Goal: Task Accomplishment & Management: Manage account settings

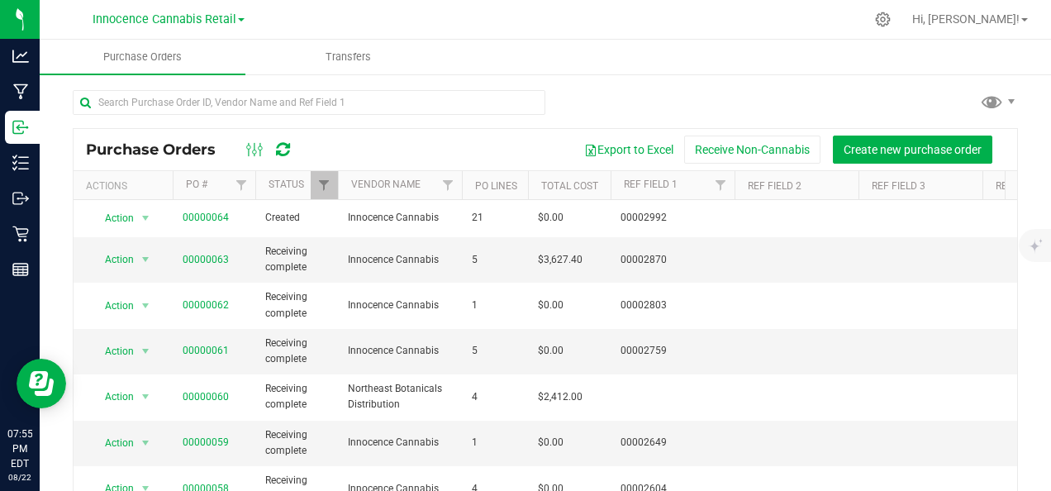
click at [574, 39] on nav "Innocence Cannabis Retail Hi, [PERSON_NAME]!" at bounding box center [546, 20] width 1012 height 40
click at [596, 43] on ul "Purchase Orders Transfers" at bounding box center [565, 58] width 1051 height 36
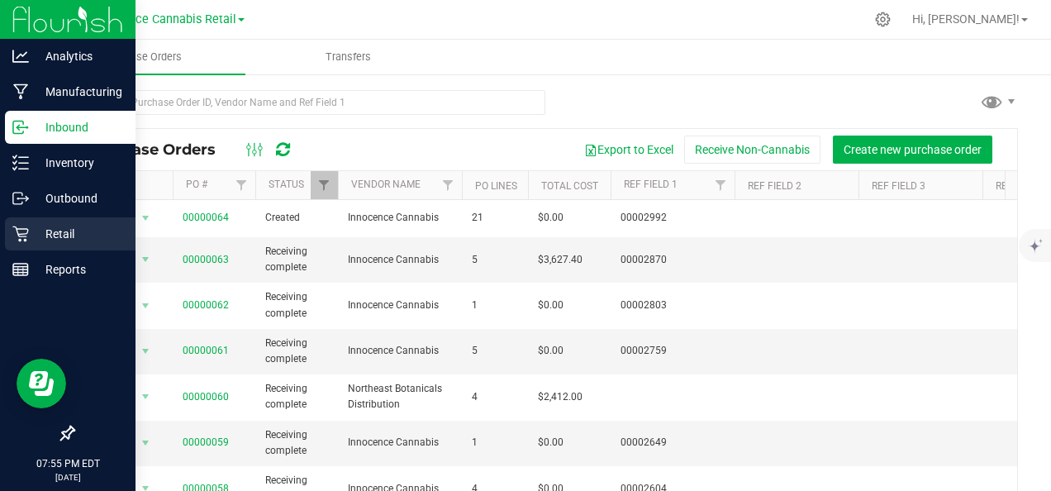
click at [19, 236] on icon at bounding box center [20, 234] width 16 height 16
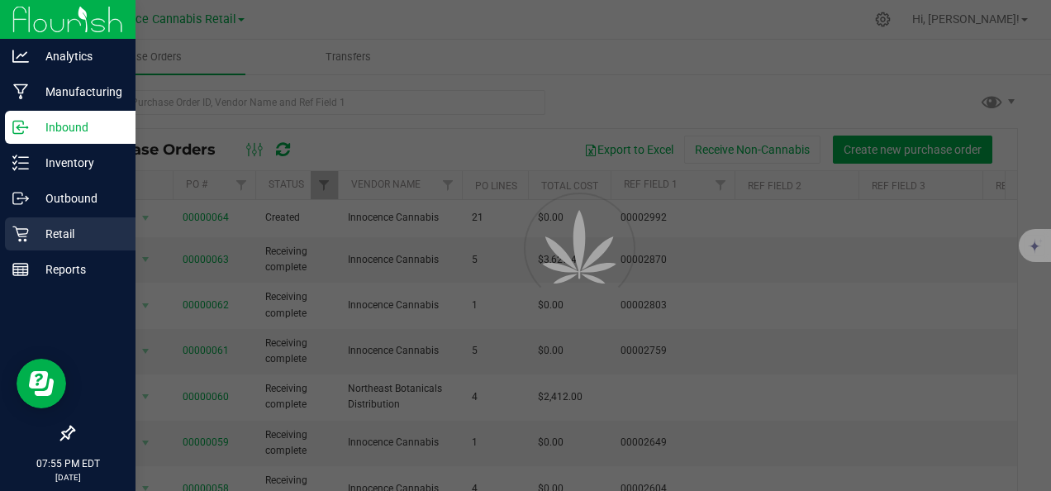
click at [78, 234] on p "Retail" at bounding box center [78, 234] width 99 height 20
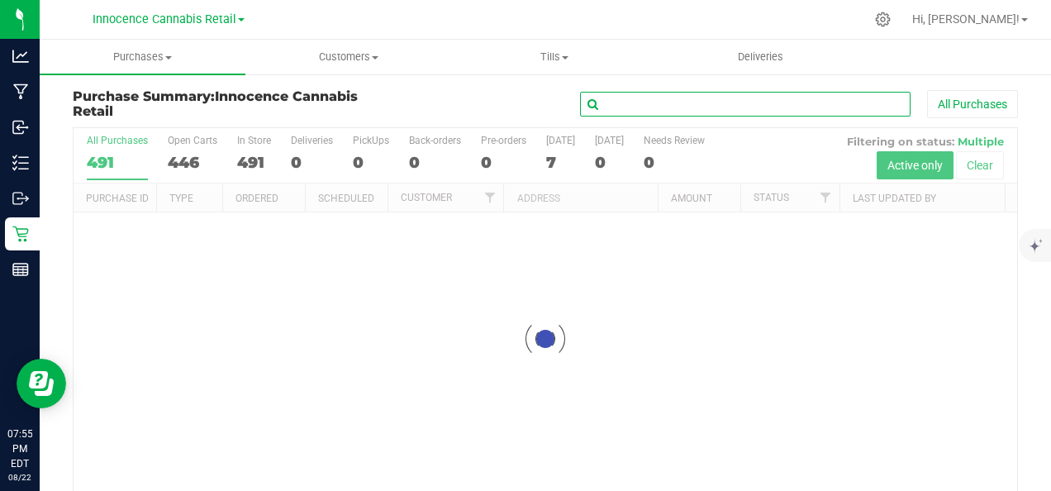
click at [617, 104] on input "text" at bounding box center [745, 104] width 331 height 25
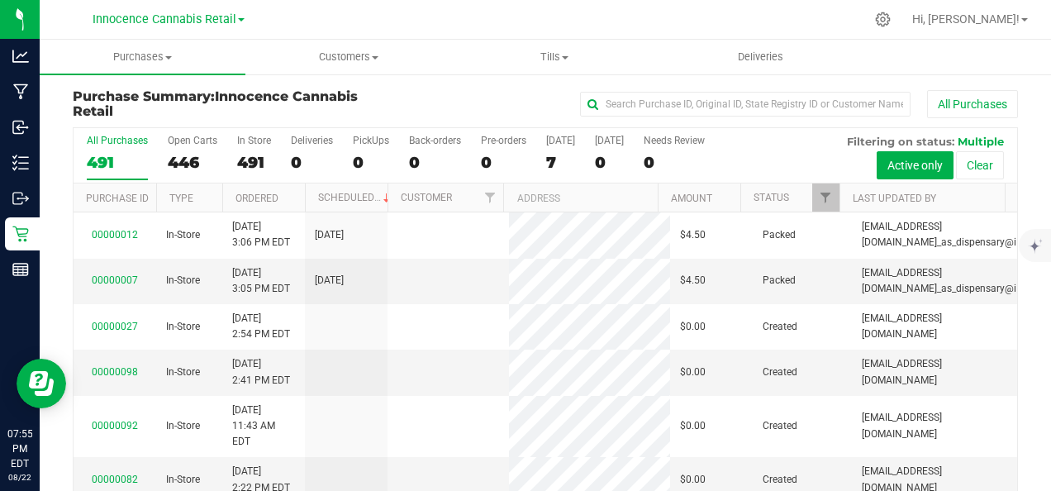
click at [493, 128] on div "All Purchases 491 Open Carts 446 In Store 491 Deliveries 0 PickUps 0 Back-order…" at bounding box center [546, 134] width 944 height 13
click at [570, 56] on span "Tills" at bounding box center [555, 57] width 204 height 15
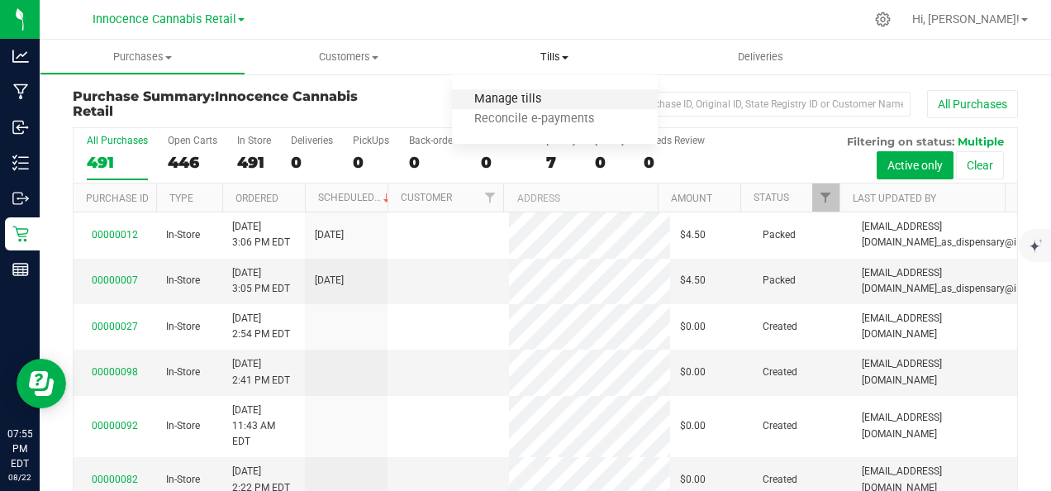
click at [525, 98] on span "Manage tills" at bounding box center [508, 100] width 112 height 14
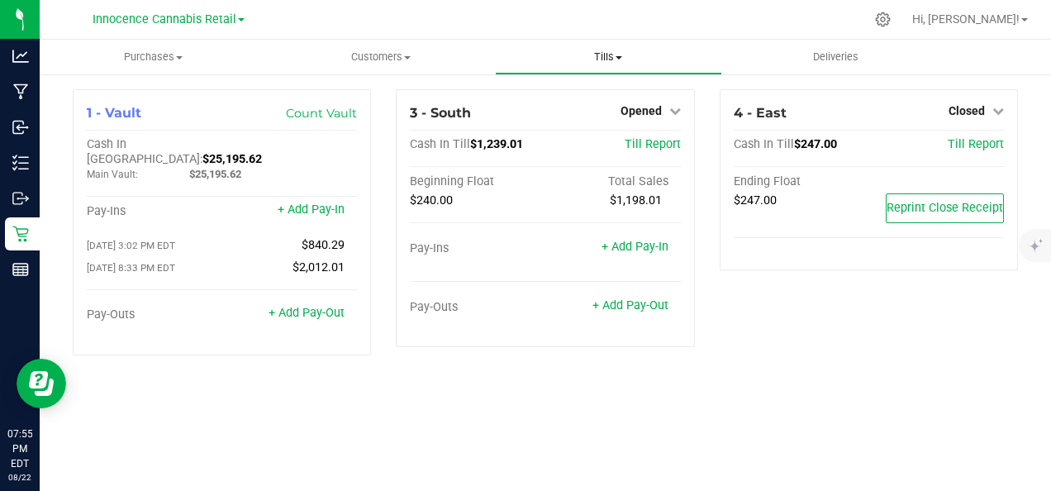
click at [683, 46] on uib-tab-heading "Tills Manage tills Reconcile e-payments" at bounding box center [609, 56] width 226 height 33
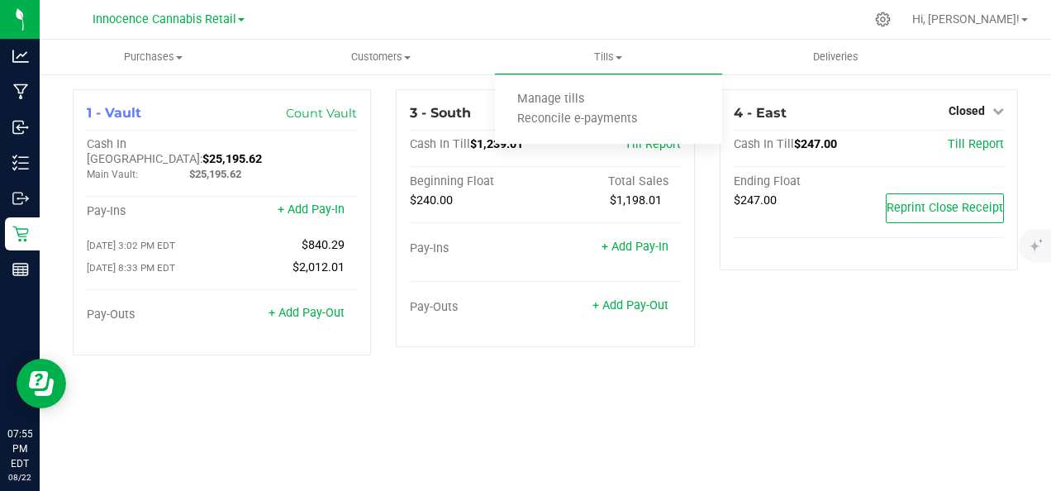
click at [721, 12] on div at bounding box center [580, 19] width 569 height 32
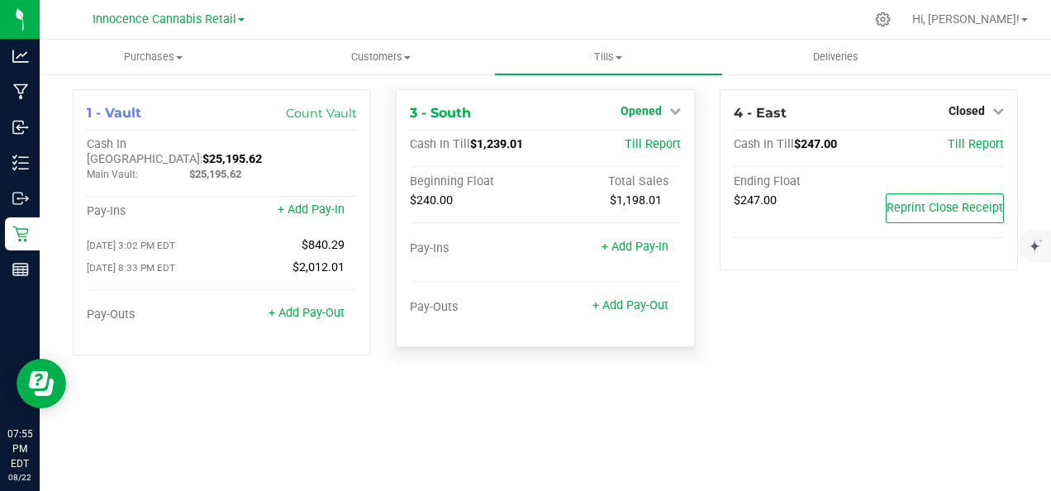
click at [650, 108] on span "Opened" at bounding box center [641, 110] width 41 height 13
click at [650, 150] on link "Close Till" at bounding box center [643, 145] width 45 height 13
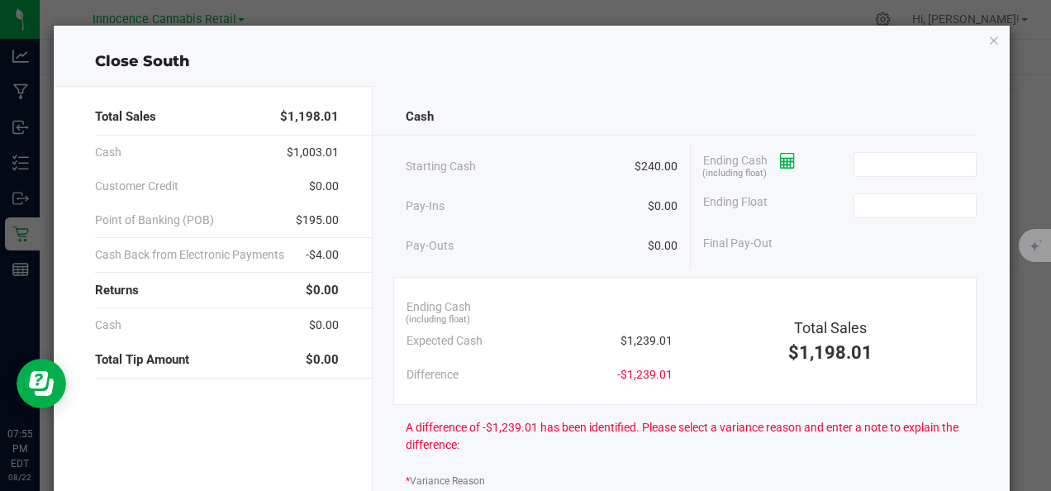
click at [770, 160] on span at bounding box center [782, 160] width 28 height 13
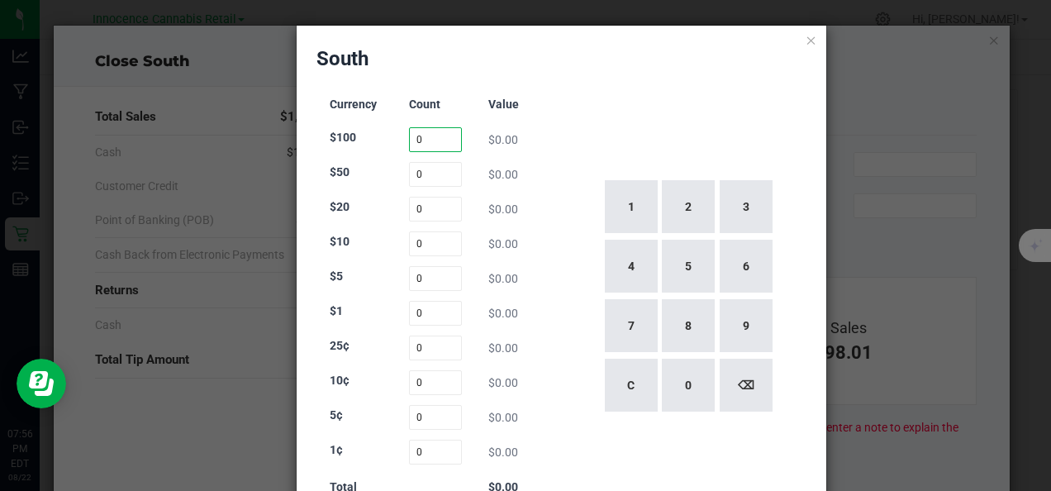
click at [431, 138] on input "0" at bounding box center [435, 139] width 53 height 25
type input "4"
click at [645, 100] on div "1 2 3 4 5 6 7 8 9 C 0 ⌫" at bounding box center [688, 296] width 239 height 422
click at [444, 173] on input "0" at bounding box center [435, 174] width 53 height 25
type input "5"
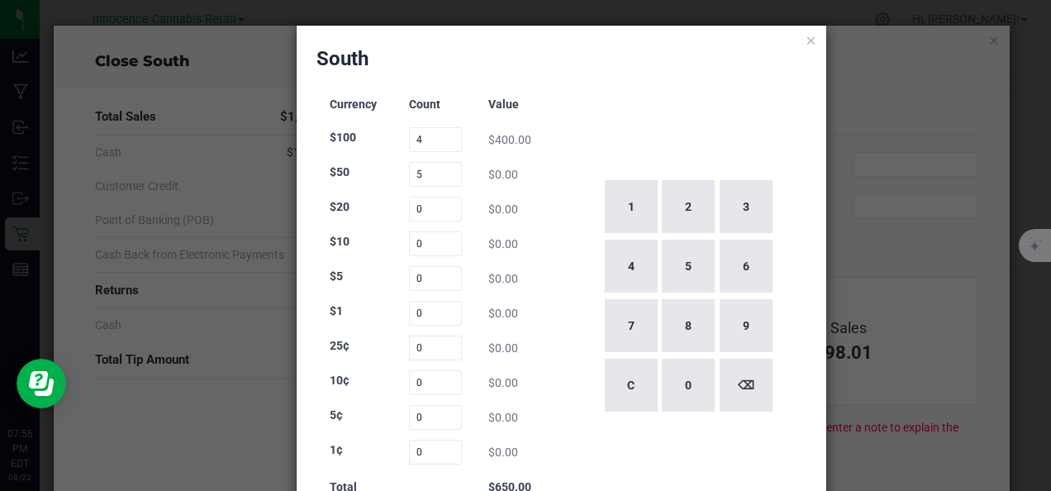
click at [628, 79] on div "South Currency Count Value $100 4 $400.00 $50 5 $0.00 $20 0 $0.00 $10 0 $0.00 $…" at bounding box center [562, 291] width 531 height 530
click at [442, 214] on input "0" at bounding box center [435, 209] width 53 height 25
type input "27"
click at [436, 243] on input "0" at bounding box center [435, 243] width 53 height 25
type input "4"
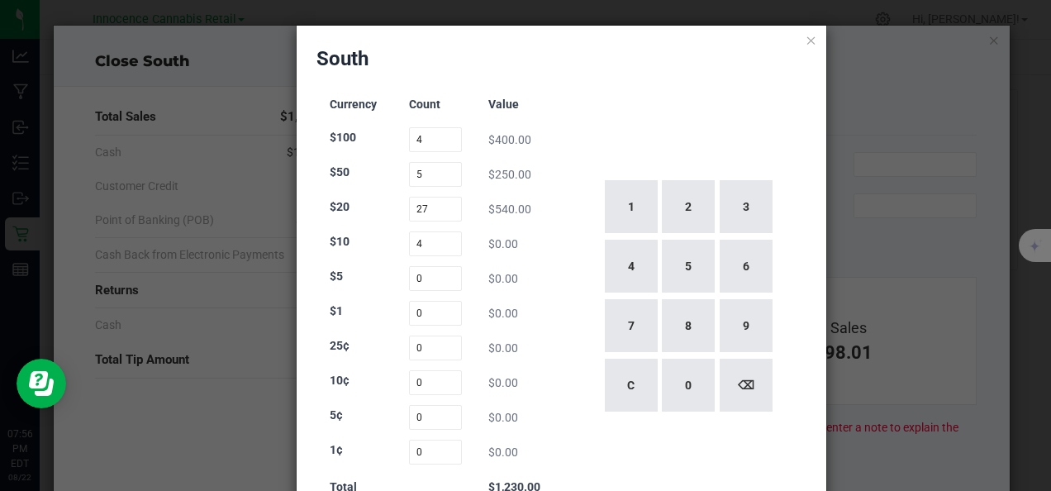
click at [647, 99] on div "1 2 3 4 5 6 7 8 9 C 0 ⌫" at bounding box center [688, 296] width 239 height 422
click at [425, 313] on input "0" at bounding box center [435, 313] width 53 height 25
type input "9"
click at [712, 97] on div "1 2 3 4 5 6 7 8 9 C 0 ⌫" at bounding box center [688, 296] width 239 height 422
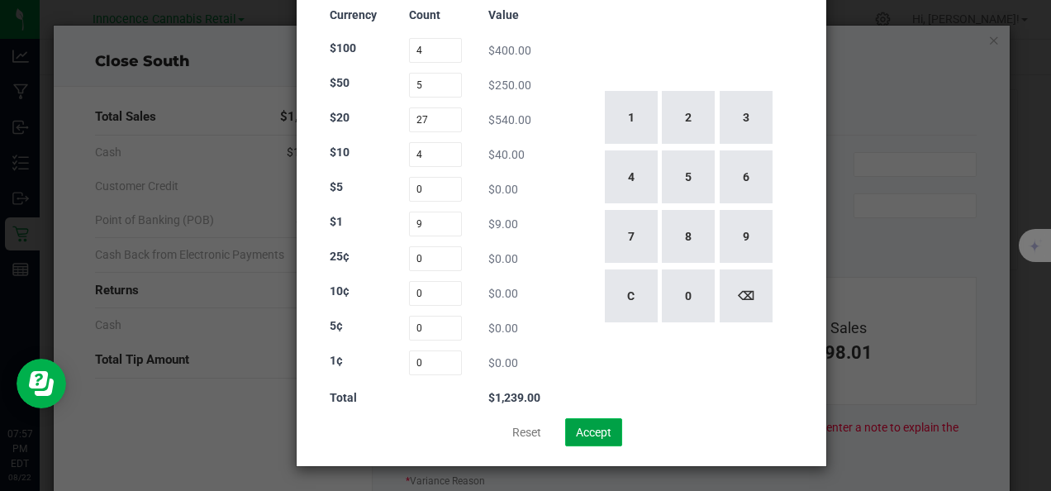
click at [600, 430] on button "Accept" at bounding box center [593, 432] width 57 height 28
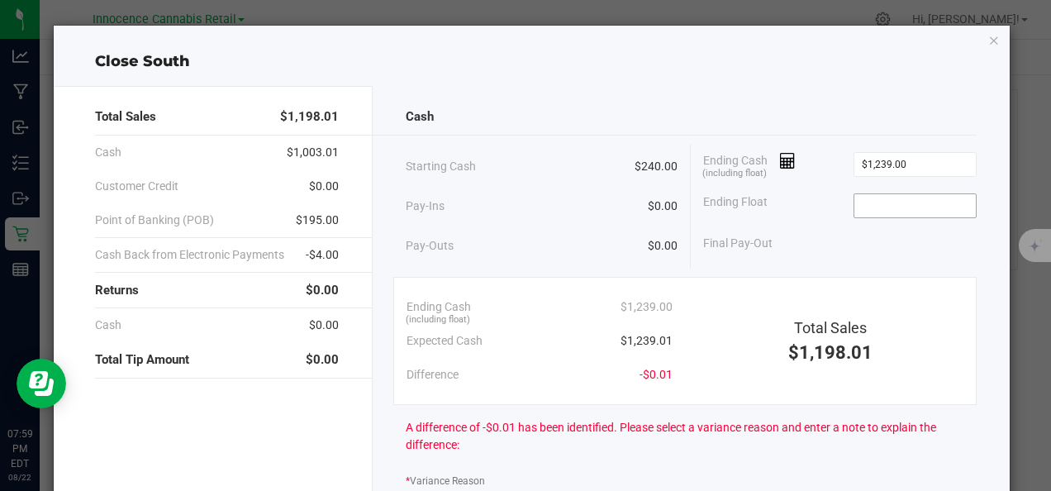
click at [915, 205] on input at bounding box center [915, 205] width 121 height 23
click at [930, 164] on input "$1,239.00" at bounding box center [915, 164] width 121 height 23
click at [912, 164] on input "1239" at bounding box center [915, 164] width 121 height 23
click at [917, 169] on input "1239" at bounding box center [915, 164] width 121 height 23
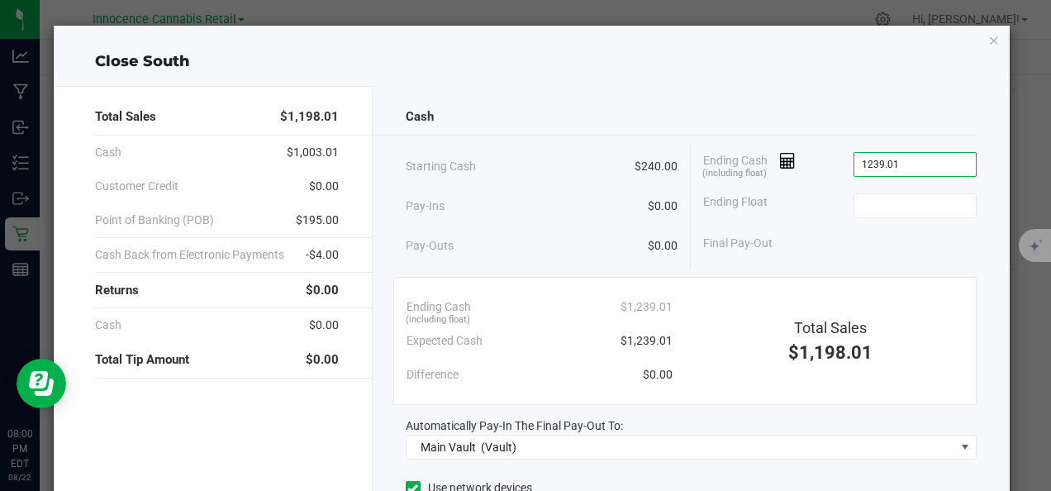
click at [914, 118] on div "Cash" at bounding box center [691, 117] width 571 height 36
type input "$1,239.01"
click at [910, 199] on input at bounding box center [915, 205] width 121 height 23
click at [864, 88] on div "Cash Starting Cash $240.00 Pay-Ins $0.00 Pay-Outs $0.00 Ending Cash (including …" at bounding box center [691, 369] width 637 height 567
click at [909, 95] on div "Cash Starting Cash $240.00 Pay-Ins $0.00 Pay-Outs $0.00 Ending Cash (including …" at bounding box center [691, 369] width 637 height 567
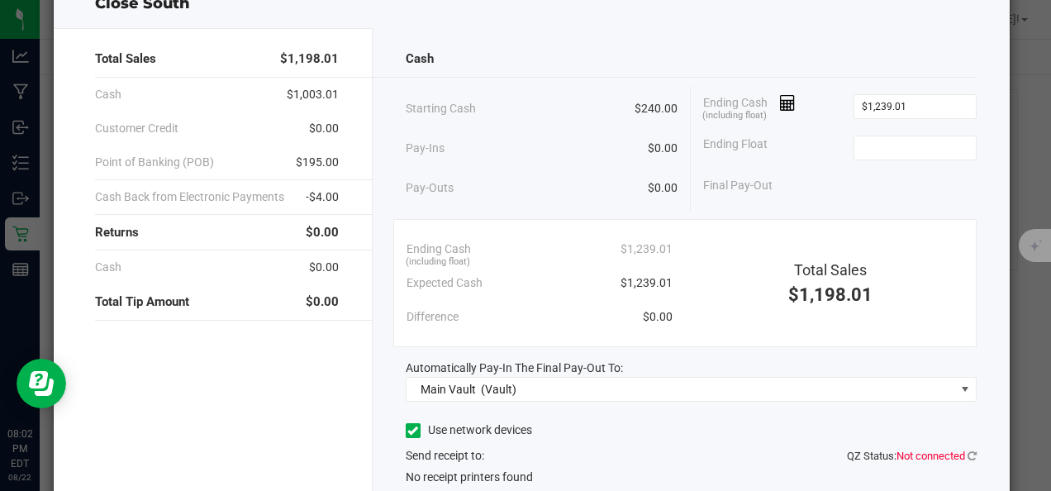
scroll to position [58, 0]
click at [906, 147] on input at bounding box center [915, 147] width 121 height 23
click at [845, 203] on div "Starting Cash $240.00 Pay-Ins $0.00 Pay-Outs $0.00 Ending Cash (including float…" at bounding box center [691, 148] width 571 height 125
type input "$240.00"
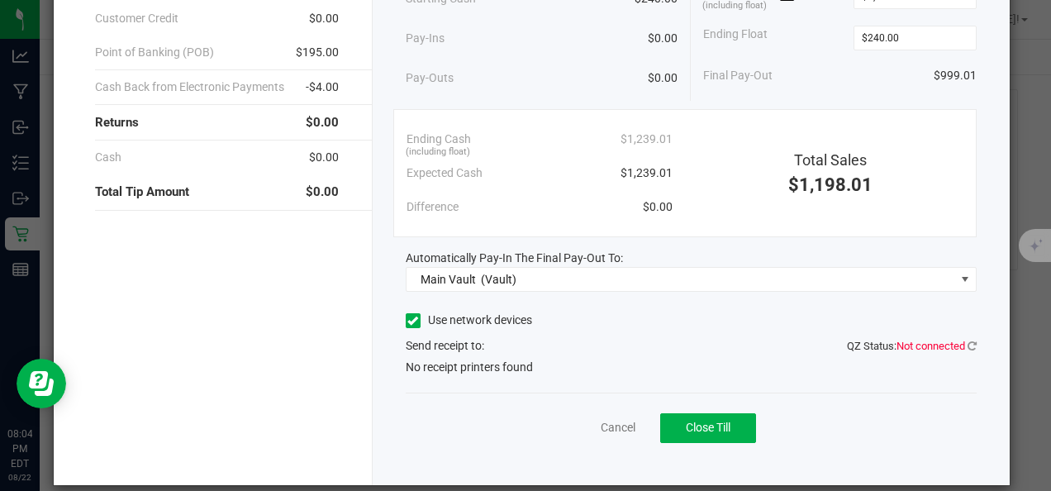
scroll to position [169, 0]
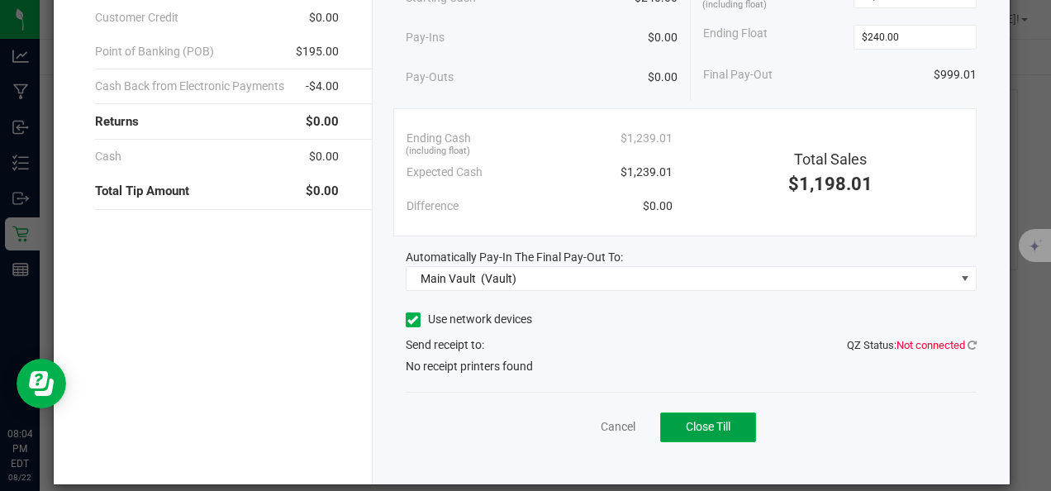
click at [708, 431] on span "Close Till" at bounding box center [708, 426] width 45 height 13
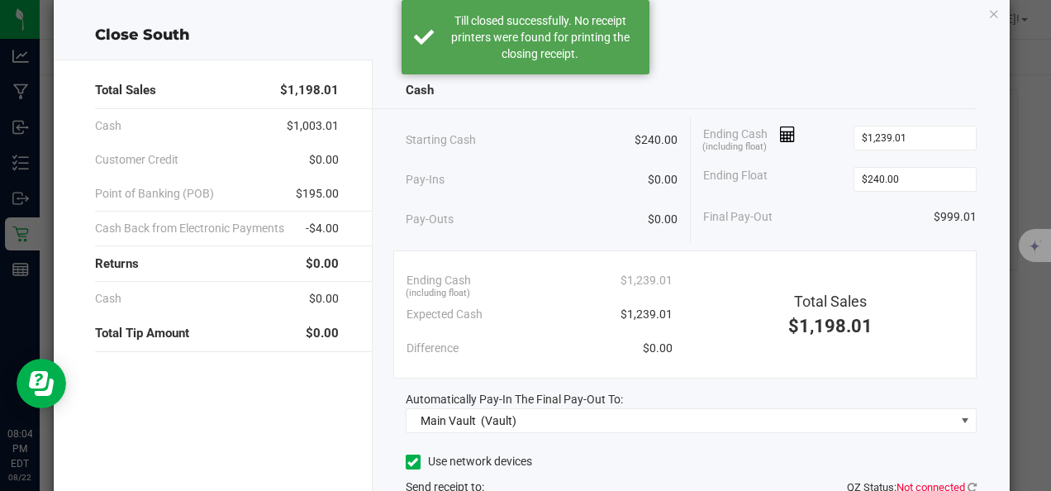
scroll to position [26, 0]
click at [988, 15] on icon "button" at bounding box center [994, 14] width 12 height 20
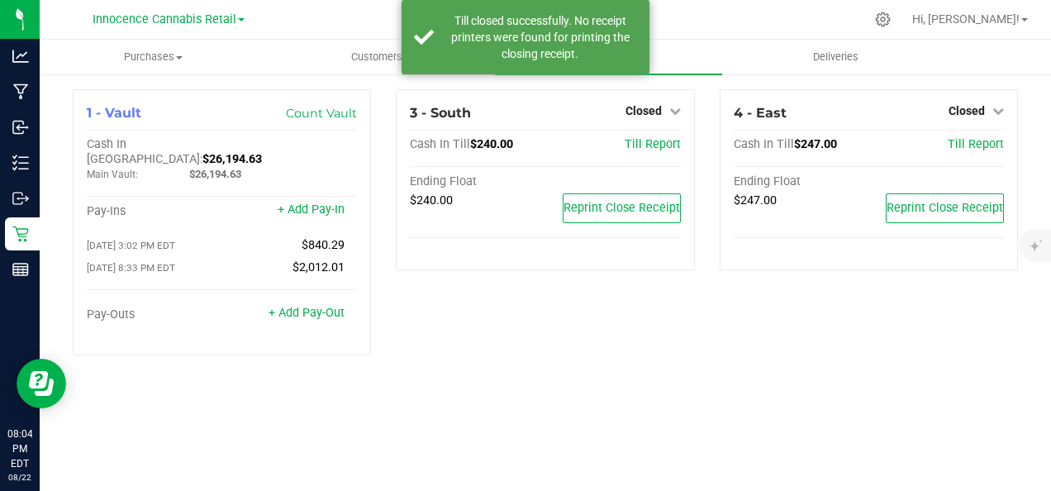
click at [622, 331] on div "3 - South Closed Open Till Cash In Till $240.00 Till Report Ending Float $240.0…" at bounding box center [544, 228] width 323 height 279
click at [645, 323] on div "3 - South Closed Open Till Cash In Till $240.00 Till Report Ending Float $240.0…" at bounding box center [544, 228] width 323 height 279
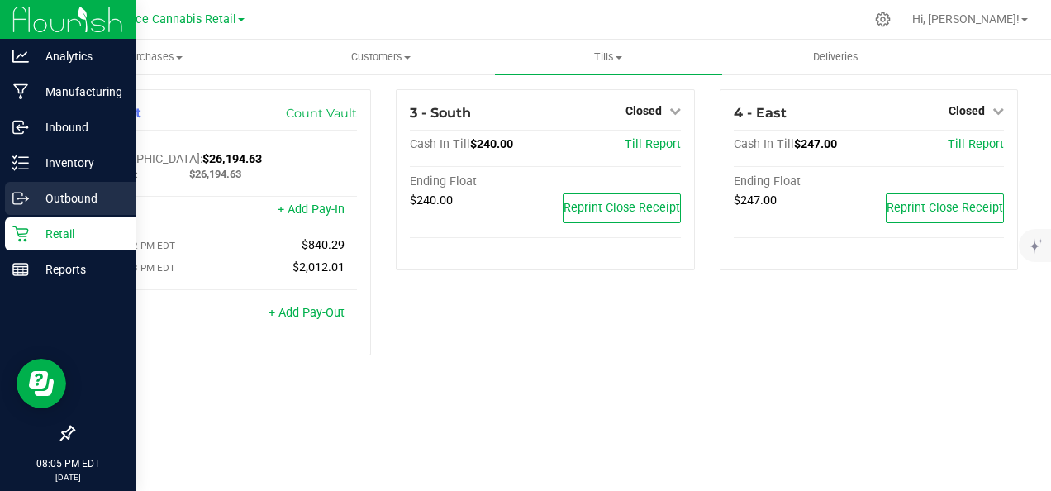
click at [22, 201] on icon at bounding box center [20, 198] width 17 height 17
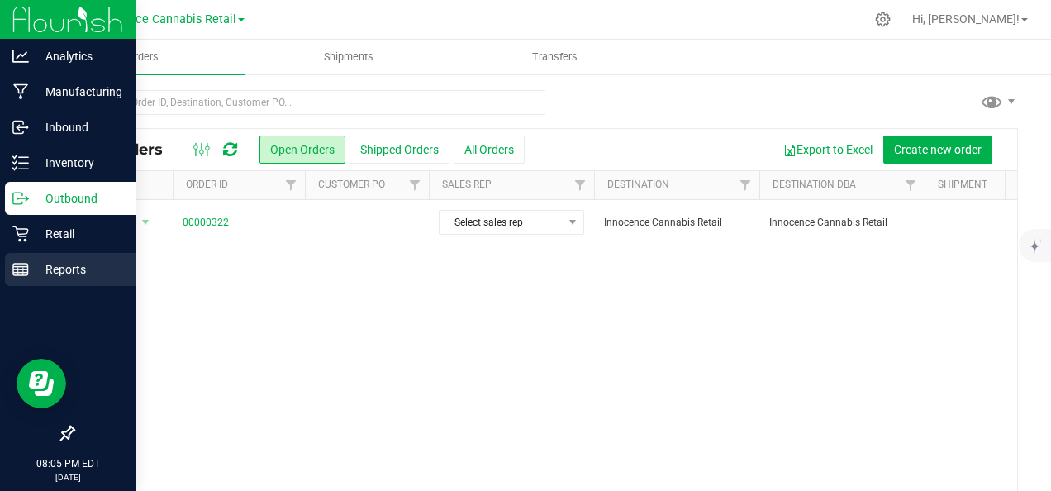
click at [64, 264] on p "Reports" at bounding box center [78, 269] width 99 height 20
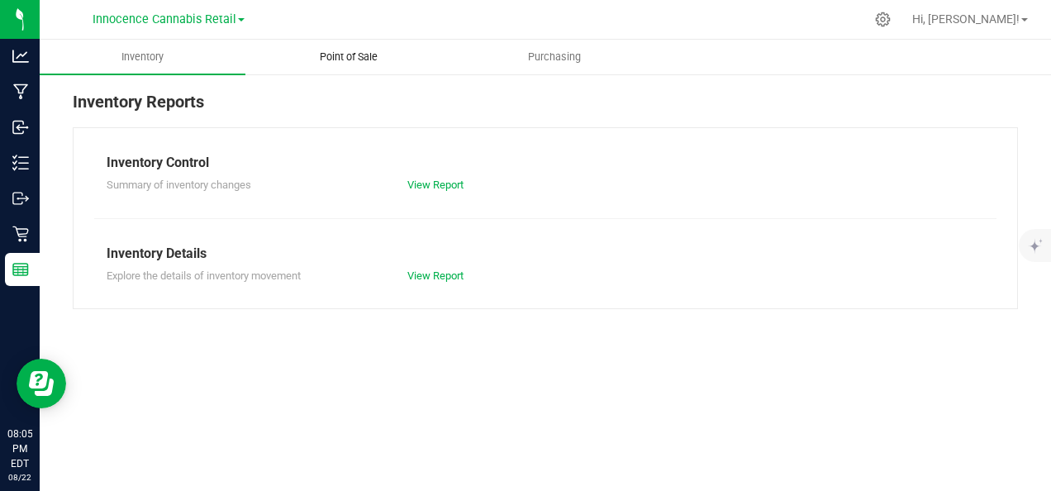
click at [359, 62] on span "Point of Sale" at bounding box center [349, 57] width 102 height 15
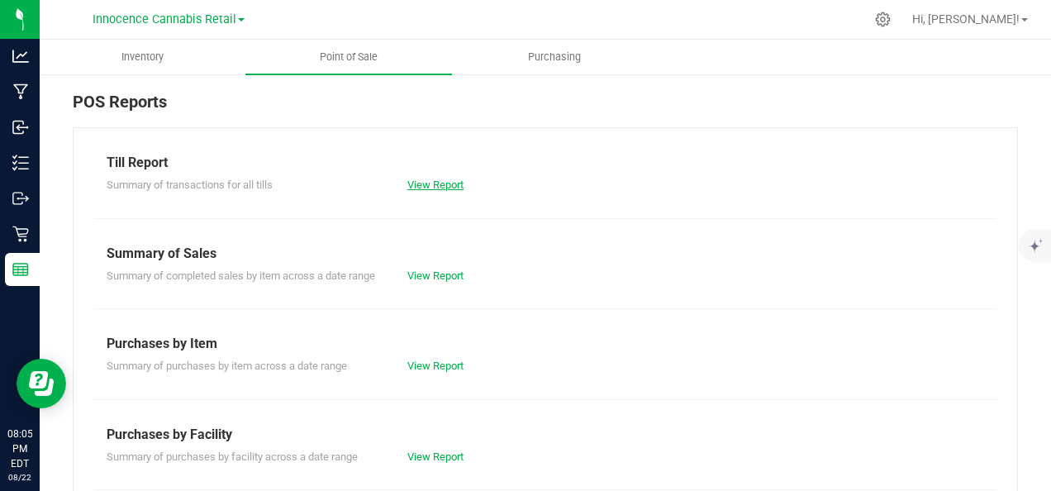
click at [449, 188] on link "View Report" at bounding box center [435, 185] width 56 height 12
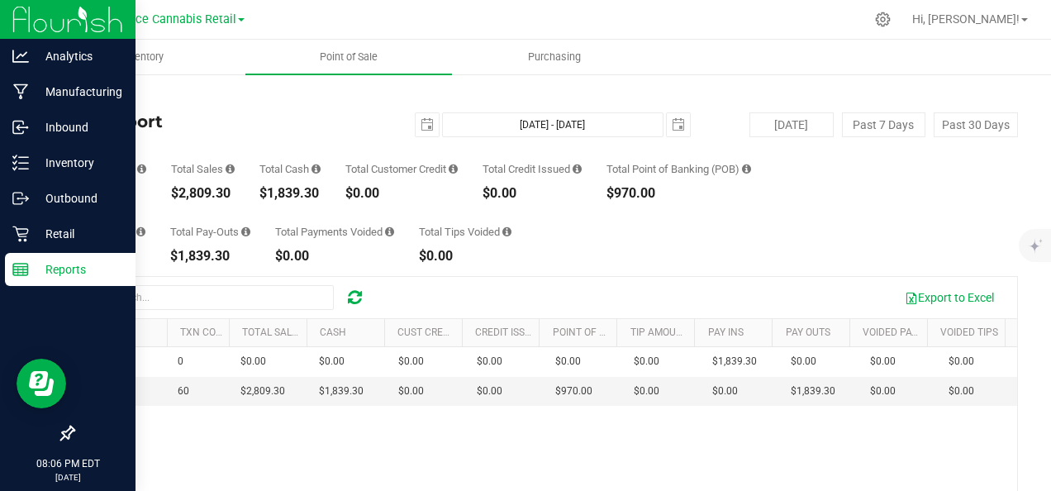
click at [35, 266] on p "Reports" at bounding box center [78, 269] width 99 height 20
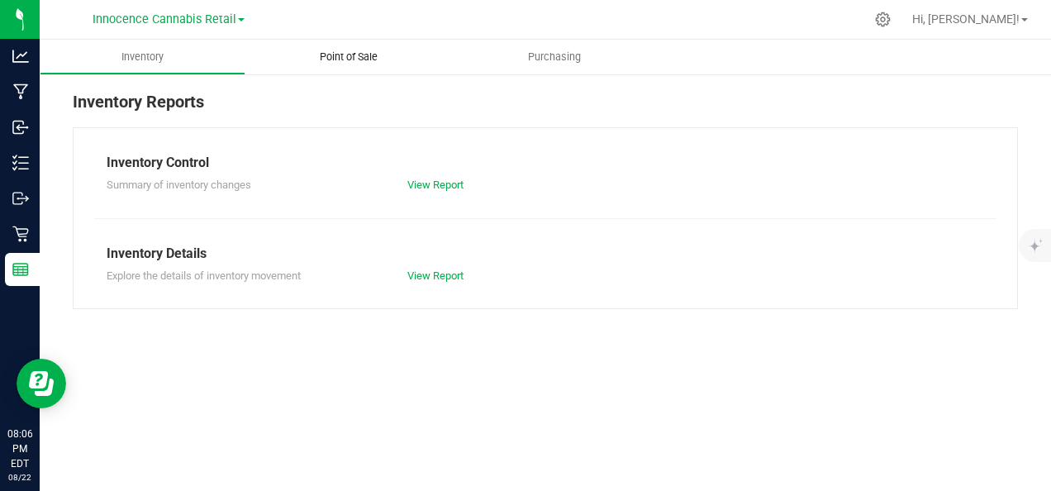
click at [358, 62] on span "Point of Sale" at bounding box center [349, 57] width 102 height 15
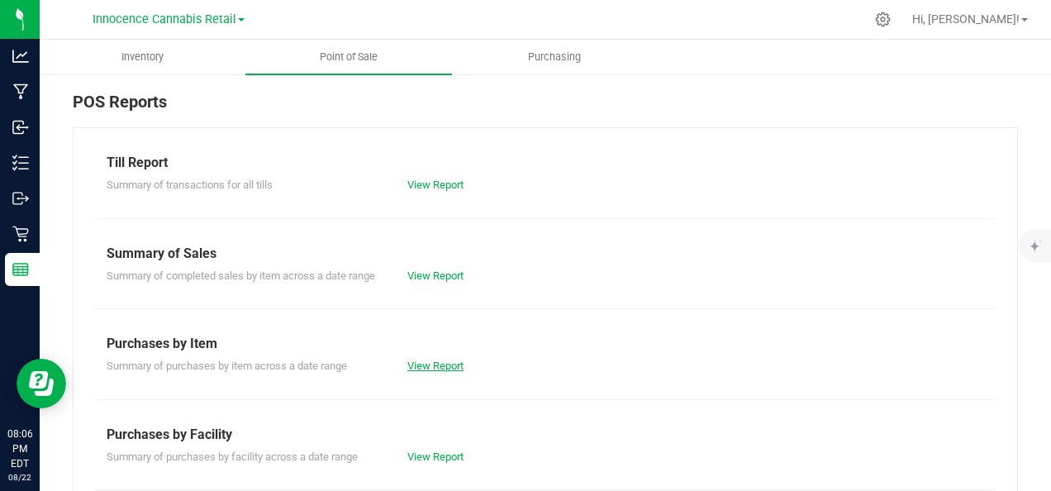
click at [433, 372] on link "View Report" at bounding box center [435, 365] width 56 height 12
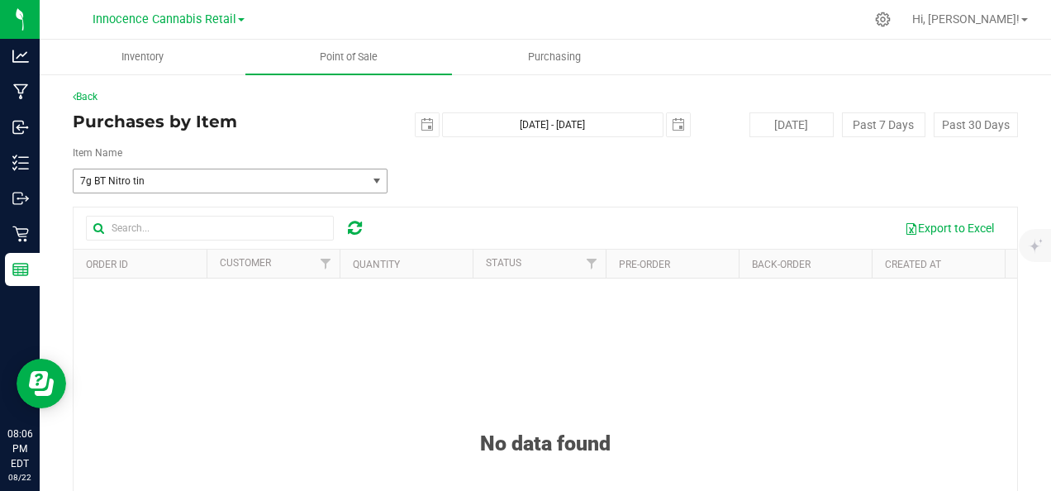
click at [374, 183] on span "select" at bounding box center [376, 180] width 13 height 13
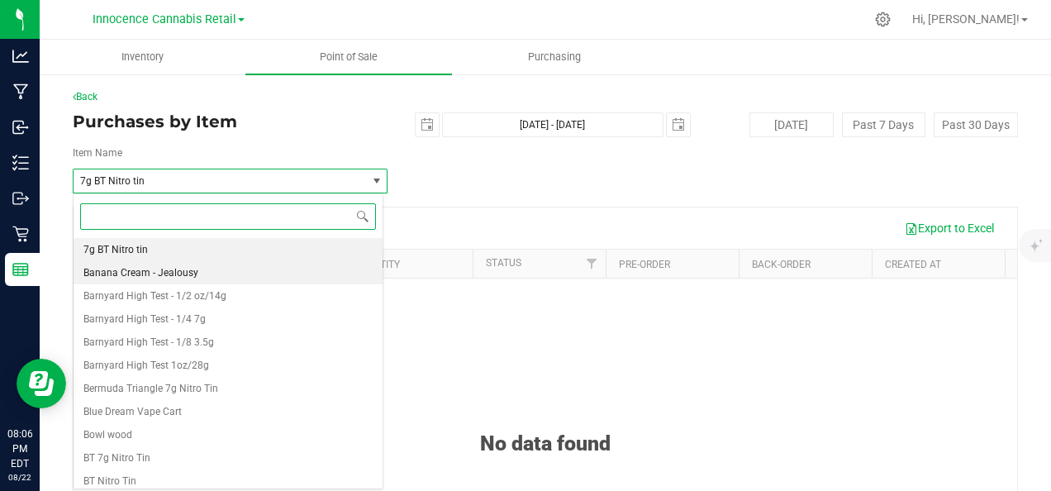
click at [192, 273] on span "Banana Cream - Jealousy" at bounding box center [140, 273] width 115 height 12
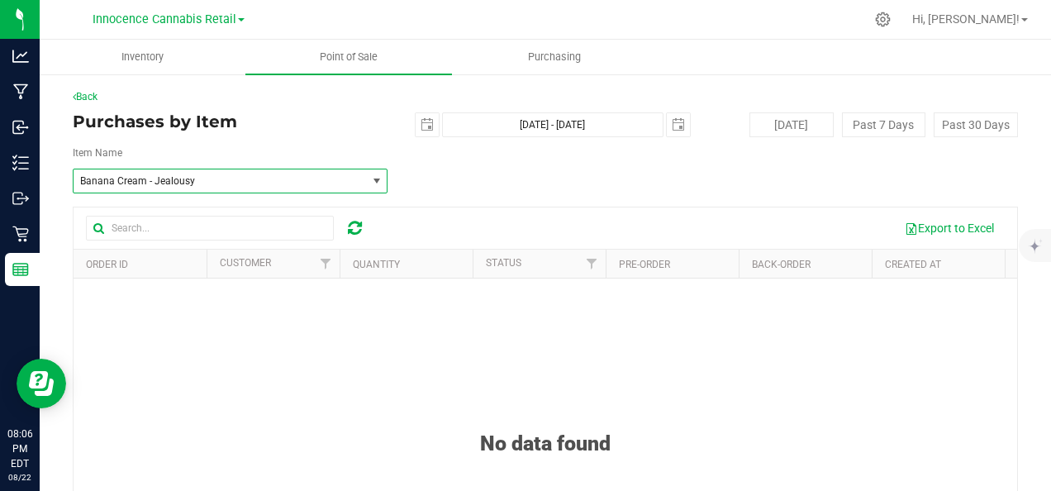
click at [374, 185] on span "select" at bounding box center [376, 180] width 13 height 13
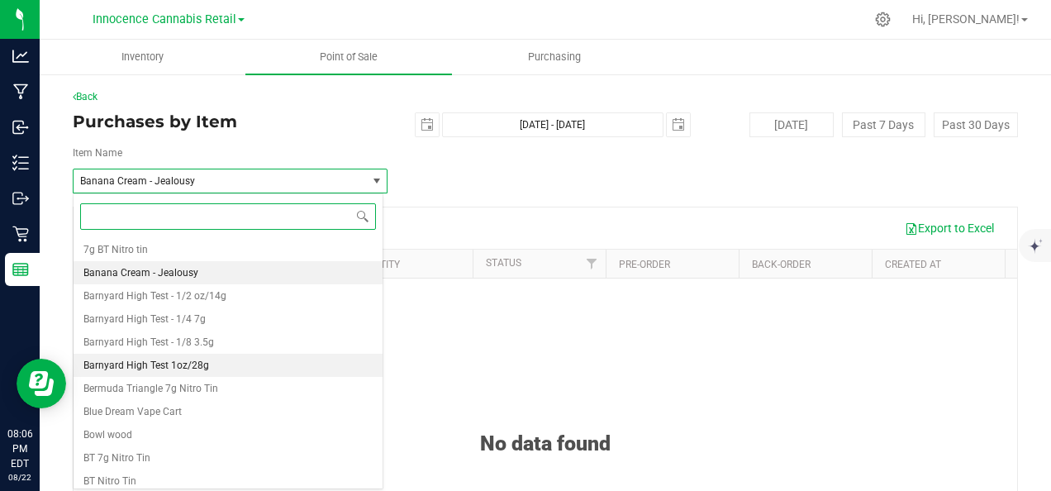
click at [202, 365] on span "Barnyard High Test 1oz/28g" at bounding box center [146, 365] width 126 height 12
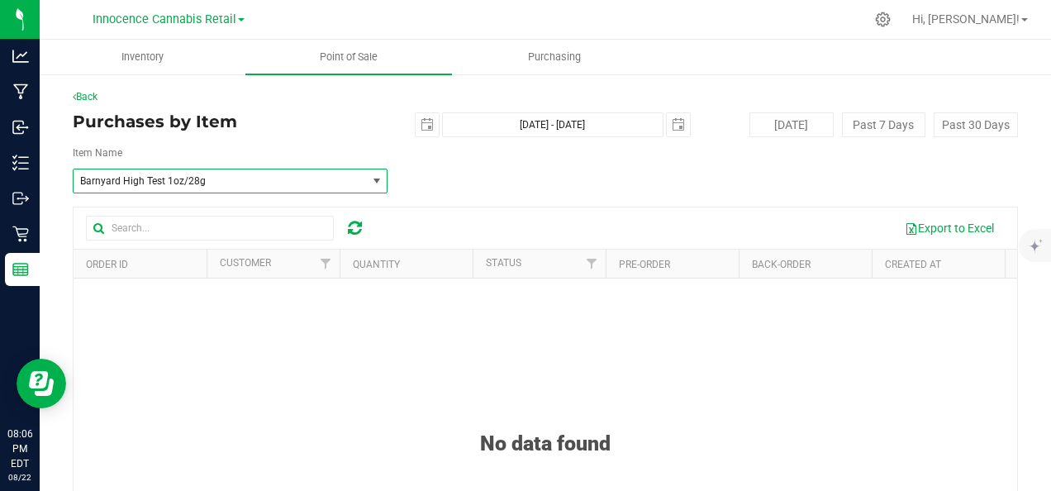
click at [372, 182] on span "select" at bounding box center [376, 180] width 13 height 13
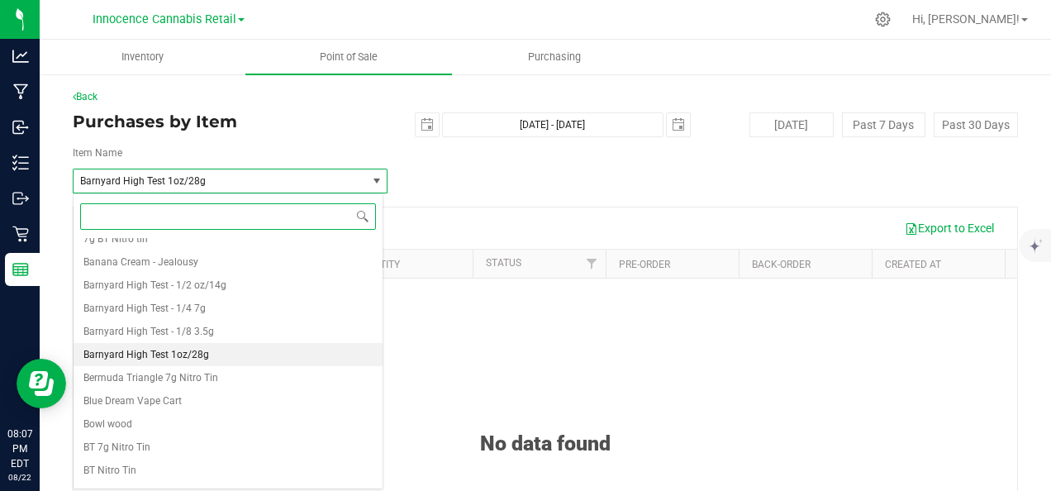
scroll to position [10, 0]
click at [372, 207] on input at bounding box center [228, 216] width 296 height 26
click at [372, 183] on span "select" at bounding box center [376, 180] width 13 height 13
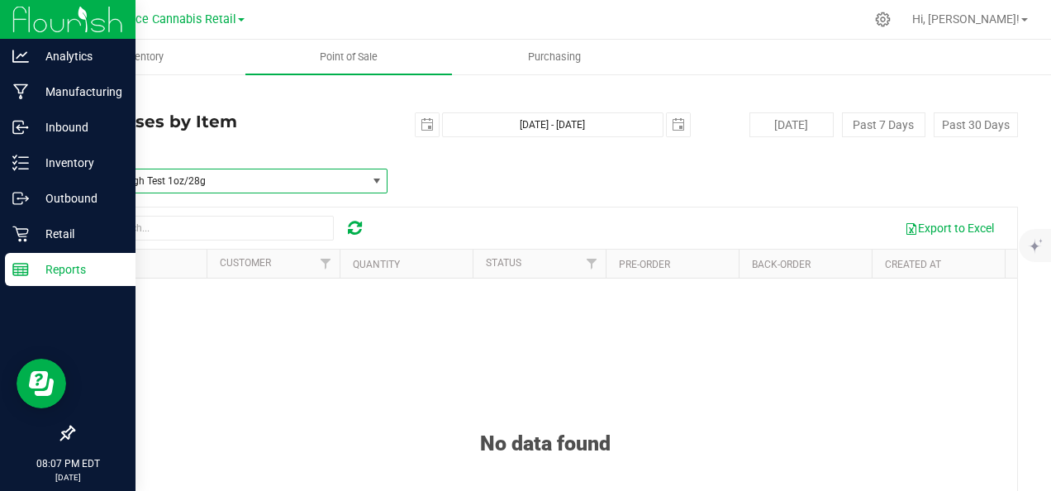
click at [22, 273] on line at bounding box center [20, 273] width 15 height 0
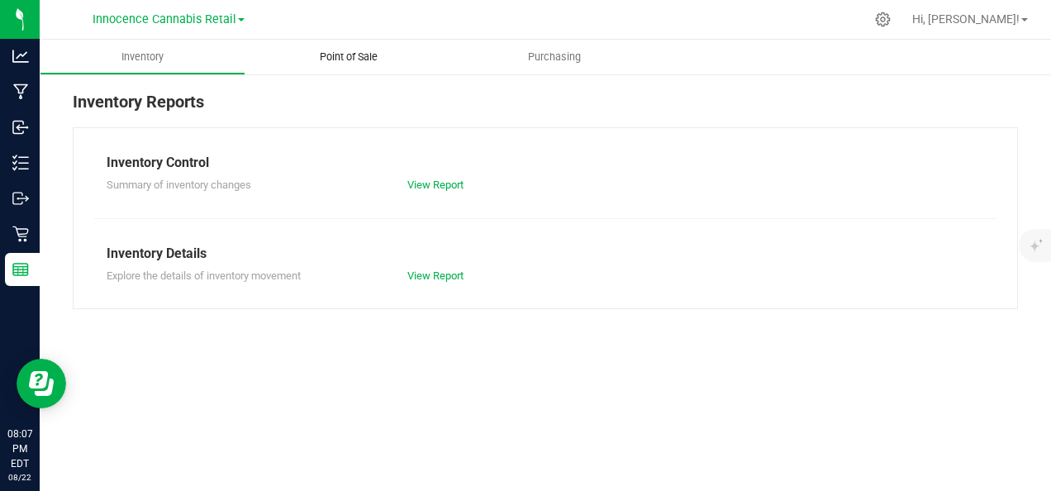
click at [354, 61] on span "Point of Sale" at bounding box center [349, 57] width 102 height 15
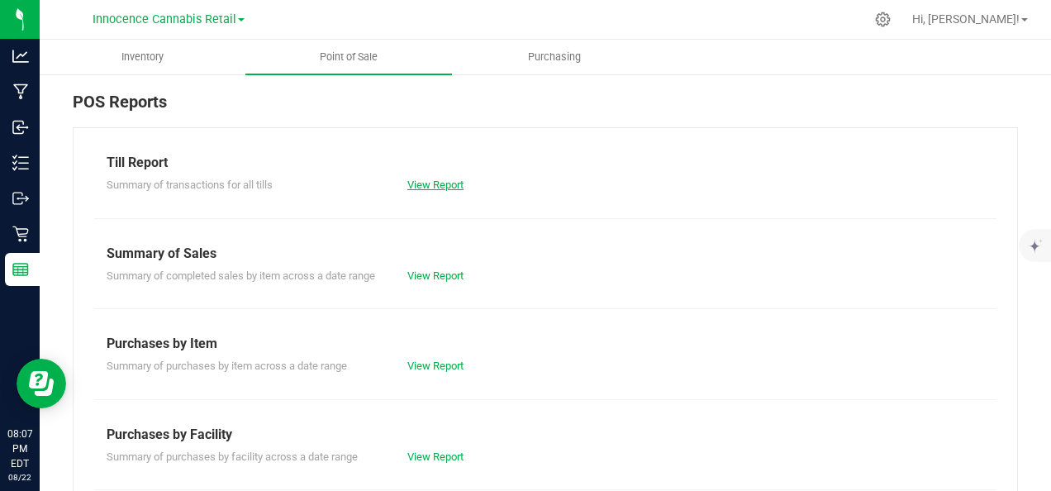
click at [447, 185] on link "View Report" at bounding box center [435, 185] width 56 height 12
